Goal: Information Seeking & Learning: Learn about a topic

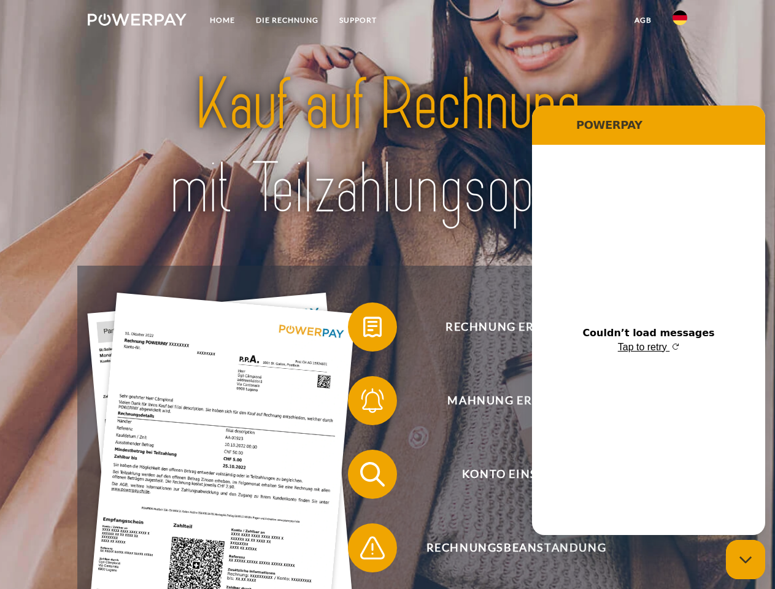
click at [137, 21] on img at bounding box center [137, 19] width 99 height 12
click at [680, 21] on img at bounding box center [679, 17] width 15 height 15
click at [642, 20] on link "agb" at bounding box center [643, 20] width 38 height 22
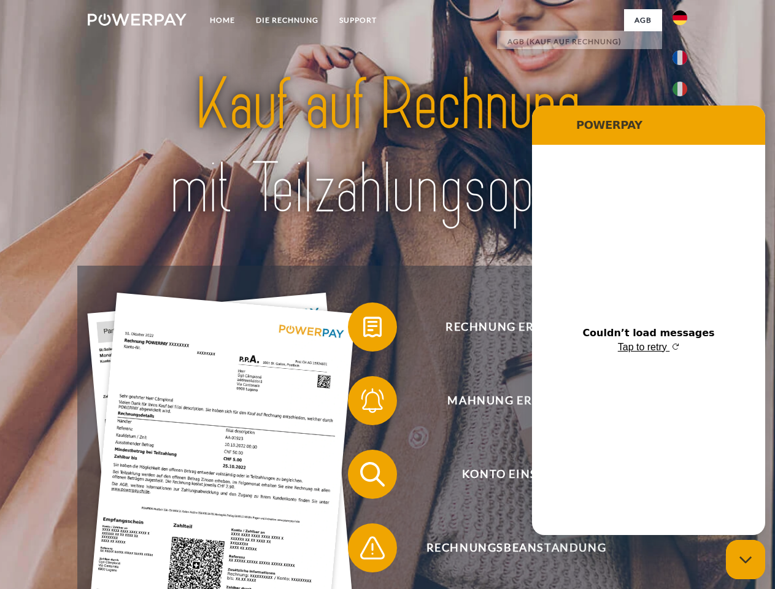
click at [363, 329] on span at bounding box center [353, 326] width 61 height 61
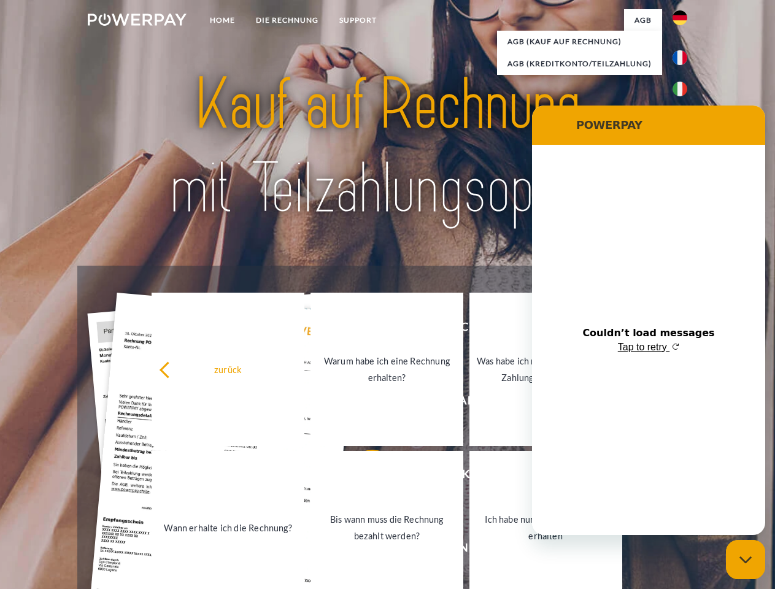
click at [363, 403] on div "Rechnung erhalten? Mahnung erhalten? Konto einsehen" at bounding box center [387, 511] width 620 height 491
click at [363, 477] on link "Bis wann muss die Rechnung bezahlt werden?" at bounding box center [386, 527] width 153 height 153
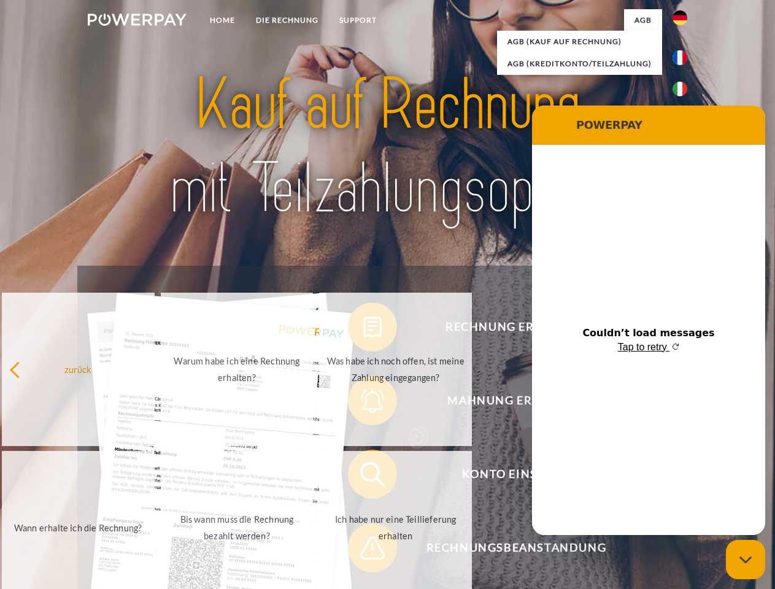
click at [363, 550] on div "zurück Warum habe ich eine Rechnung erhalten? Was habe ich noch offen, ist mein…" at bounding box center [238, 448] width 496 height 317
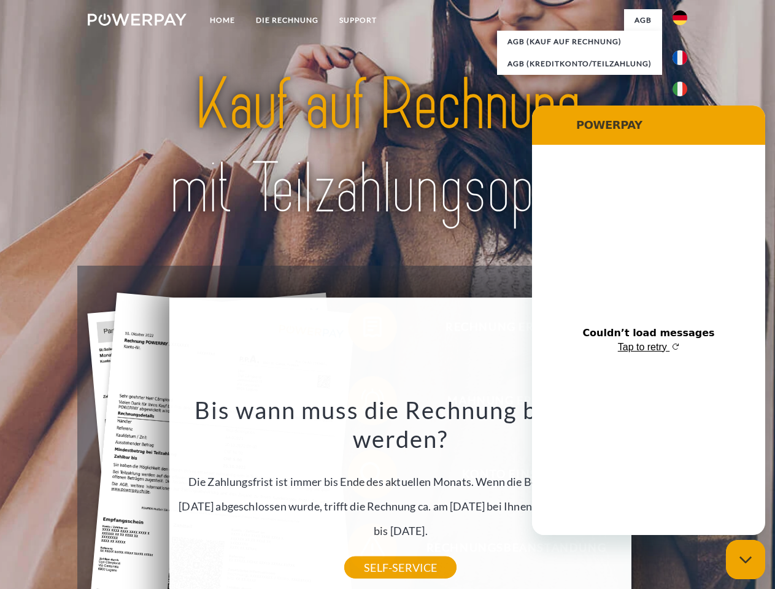
click at [745, 559] on icon "Close messaging window" at bounding box center [745, 560] width 13 height 8
